Goal: Find specific page/section: Find specific page/section

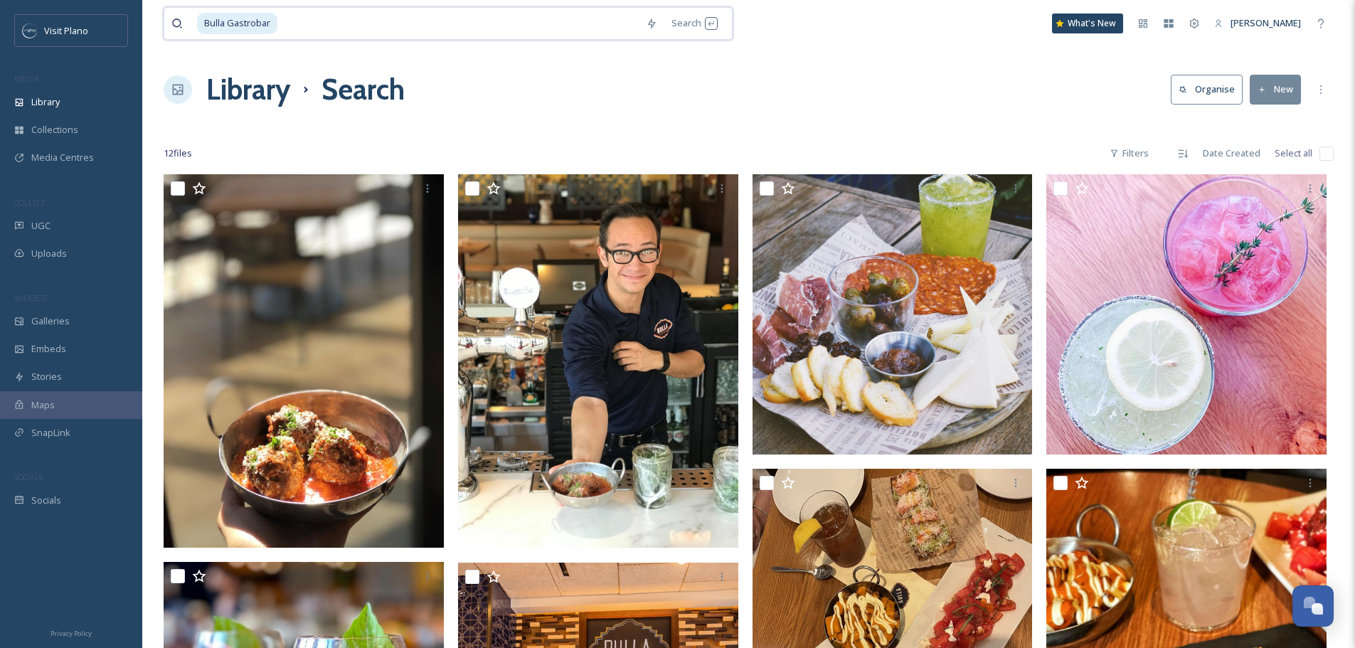
scroll to position [84, 0]
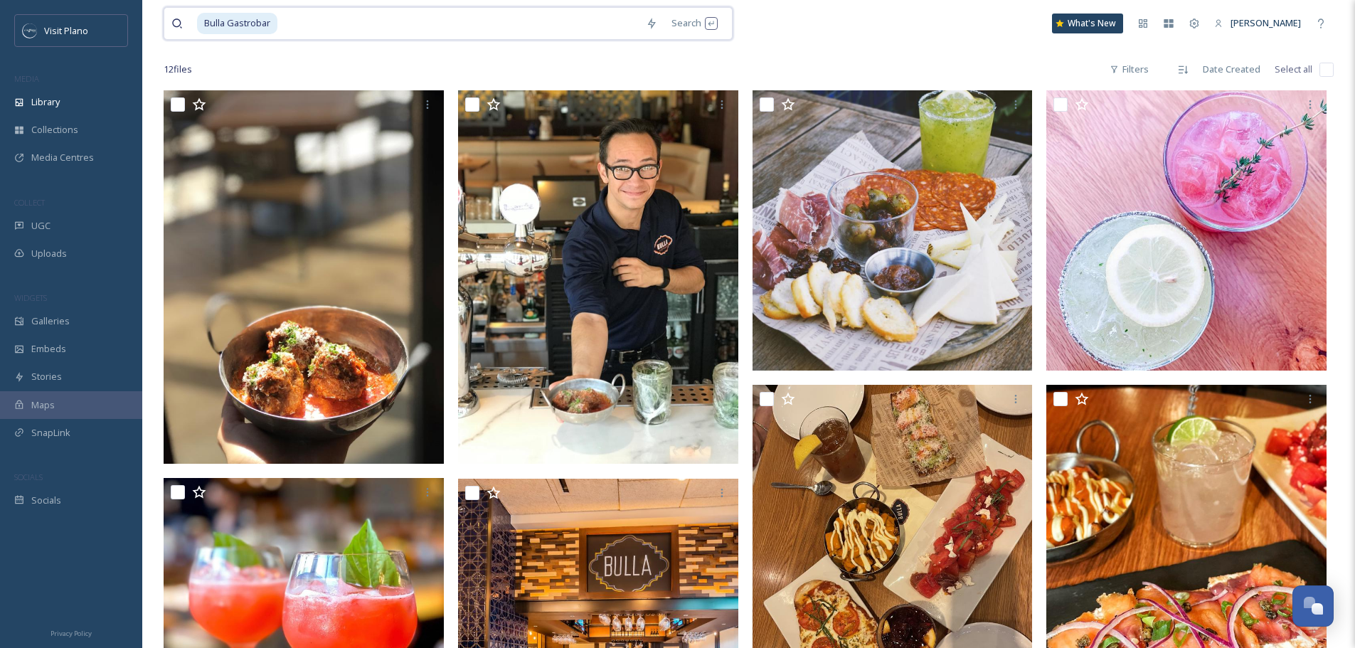
click at [363, 26] on input at bounding box center [459, 23] width 360 height 31
type input "B"
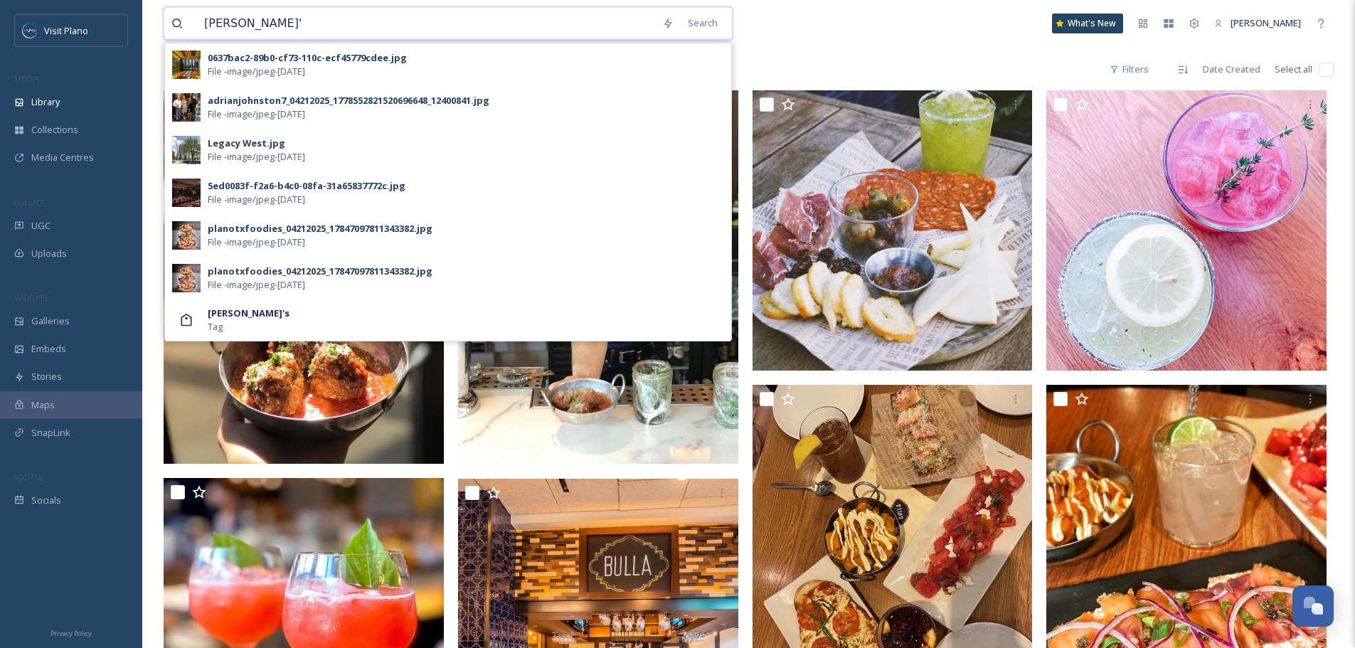
type input "[PERSON_NAME]'s"
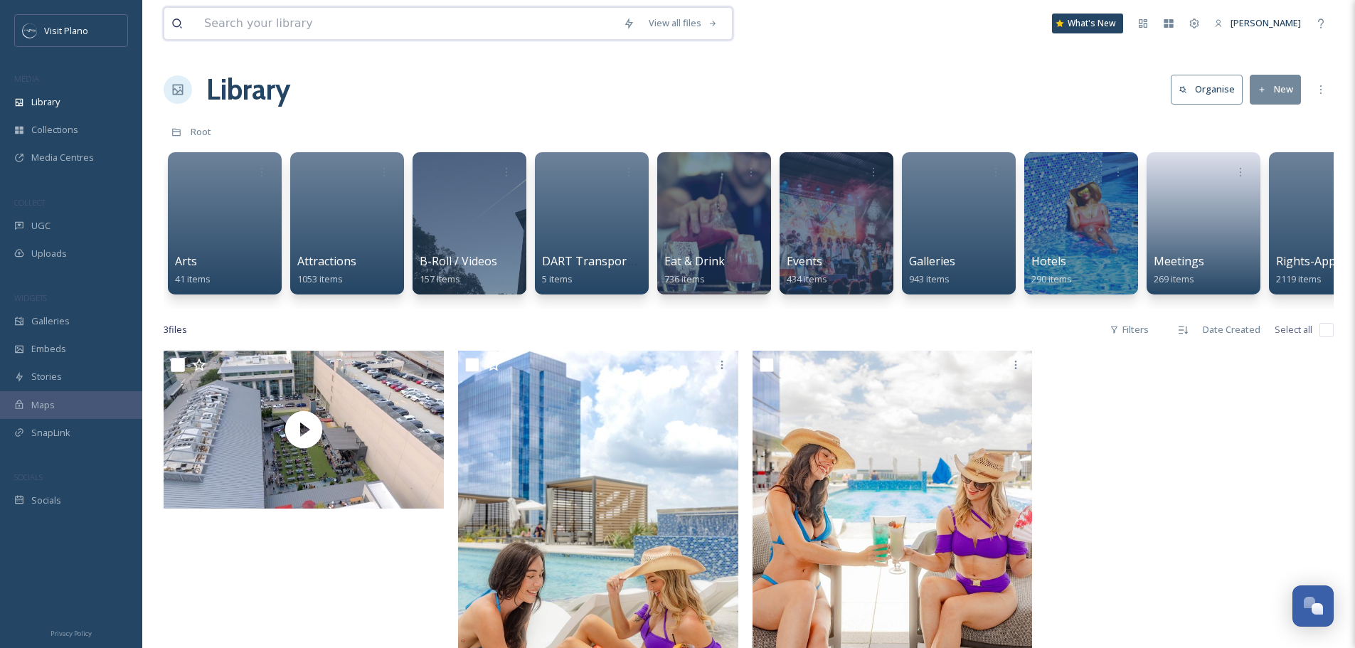
click at [294, 27] on input at bounding box center [406, 23] width 419 height 31
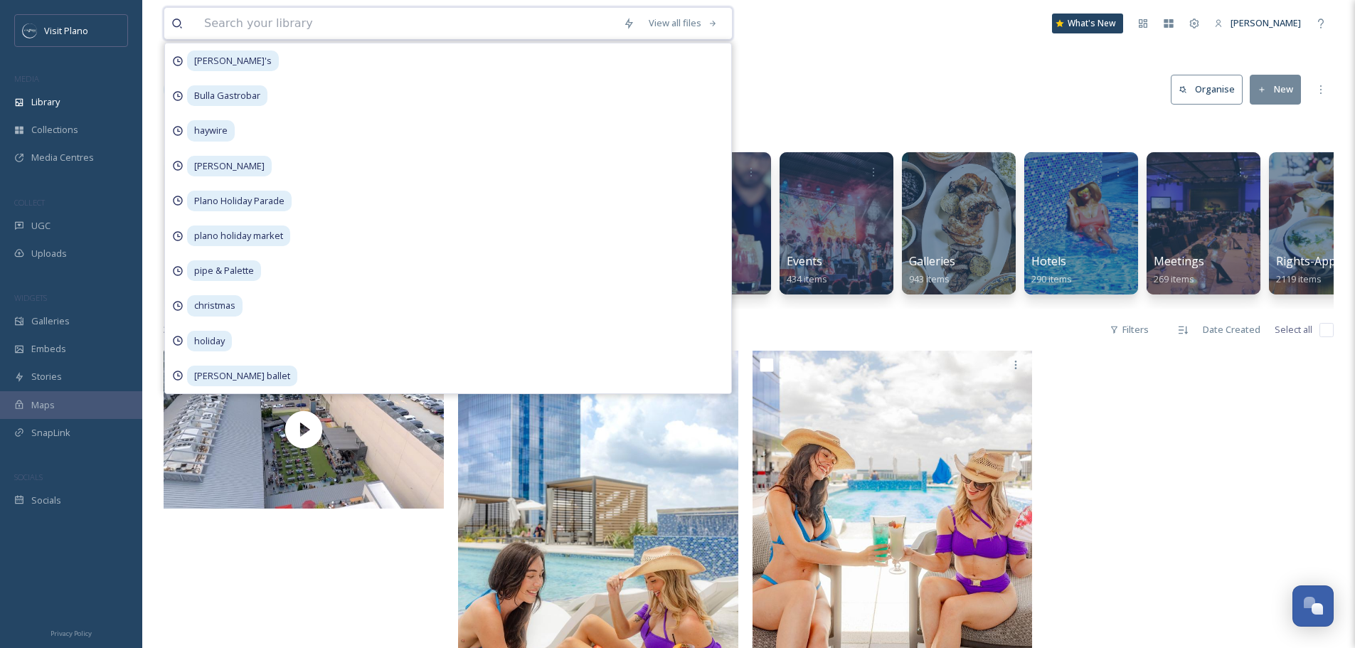
paste input "Del Frisco’s Double Eagle"
type input "Del Frisco’s Double Eagle"
